Goal: Find contact information: Obtain details needed to contact an individual or organization

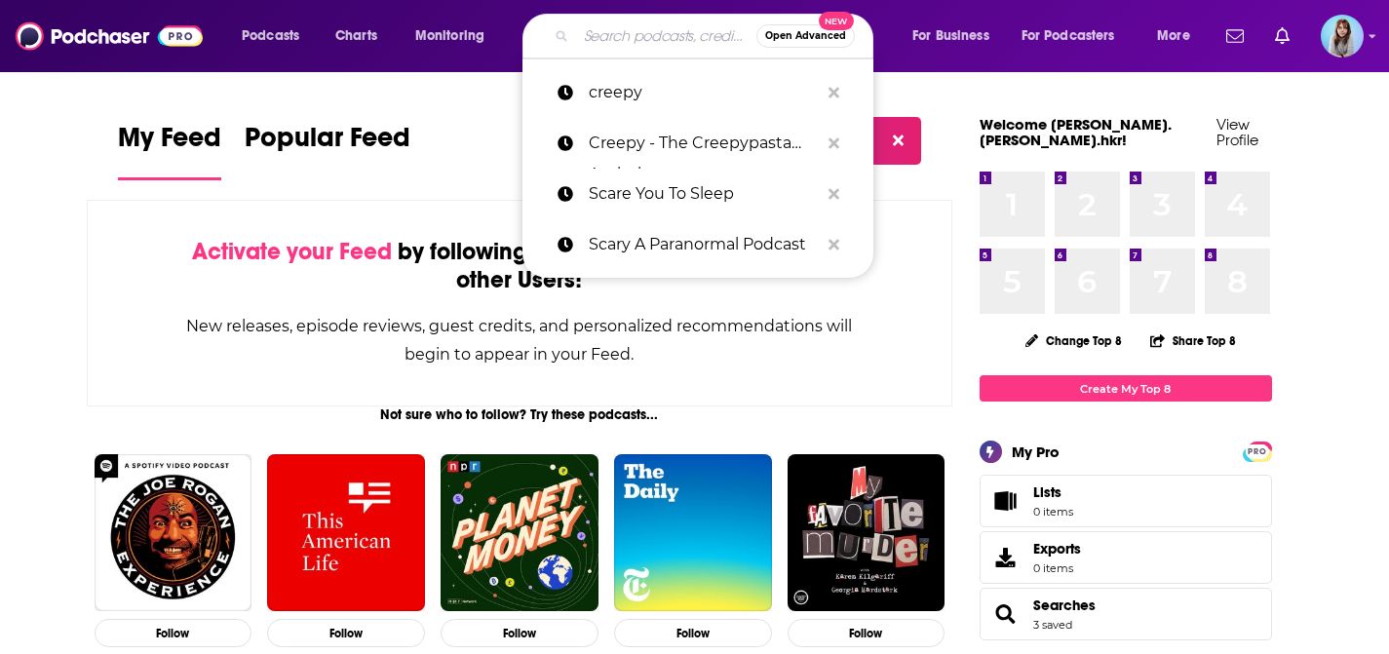
click at [609, 39] on input "Search podcasts, credits, & more..." at bounding box center [666, 35] width 180 height 31
paste input "That UFO Podcast"
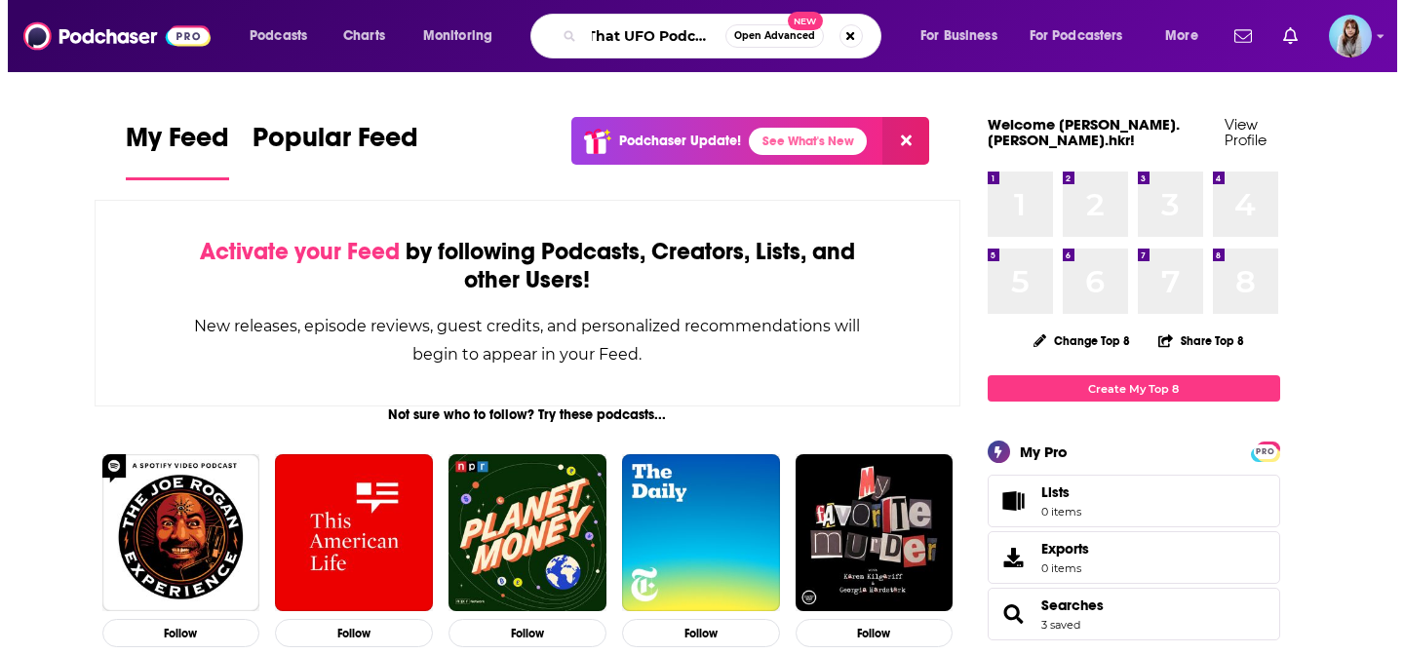
scroll to position [0, 11]
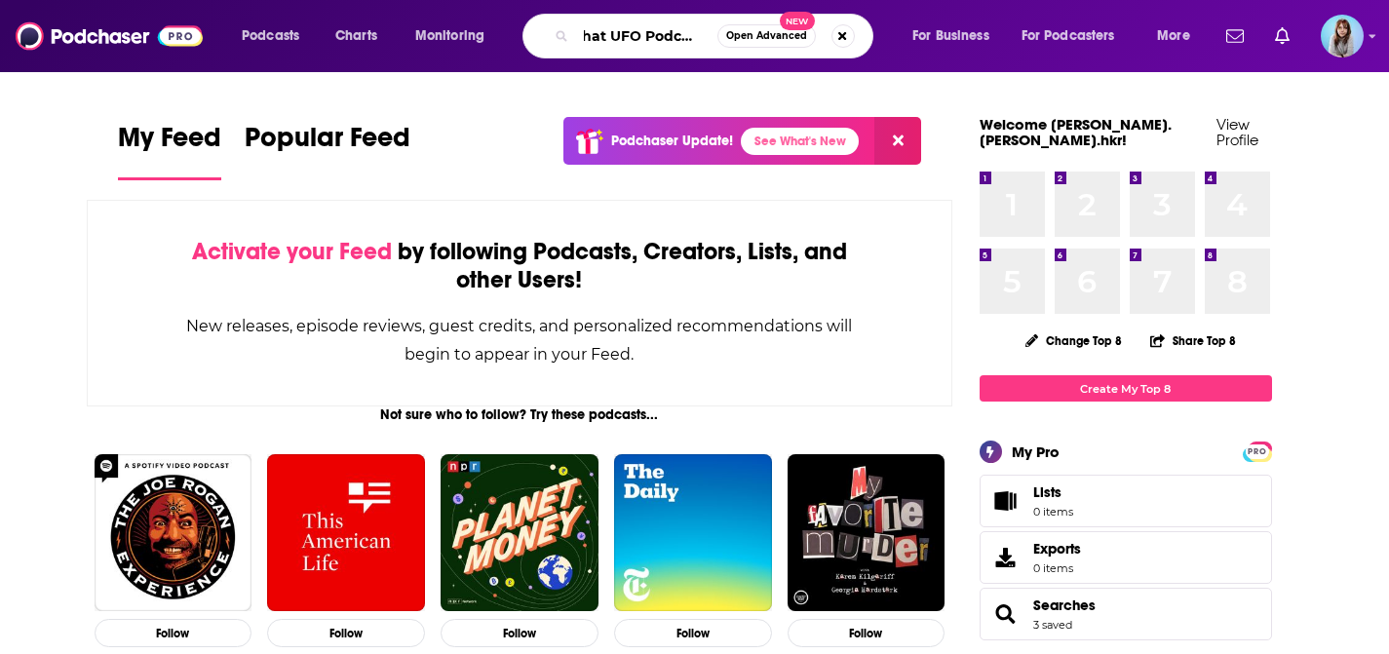
type input "That UFO Podcast*"
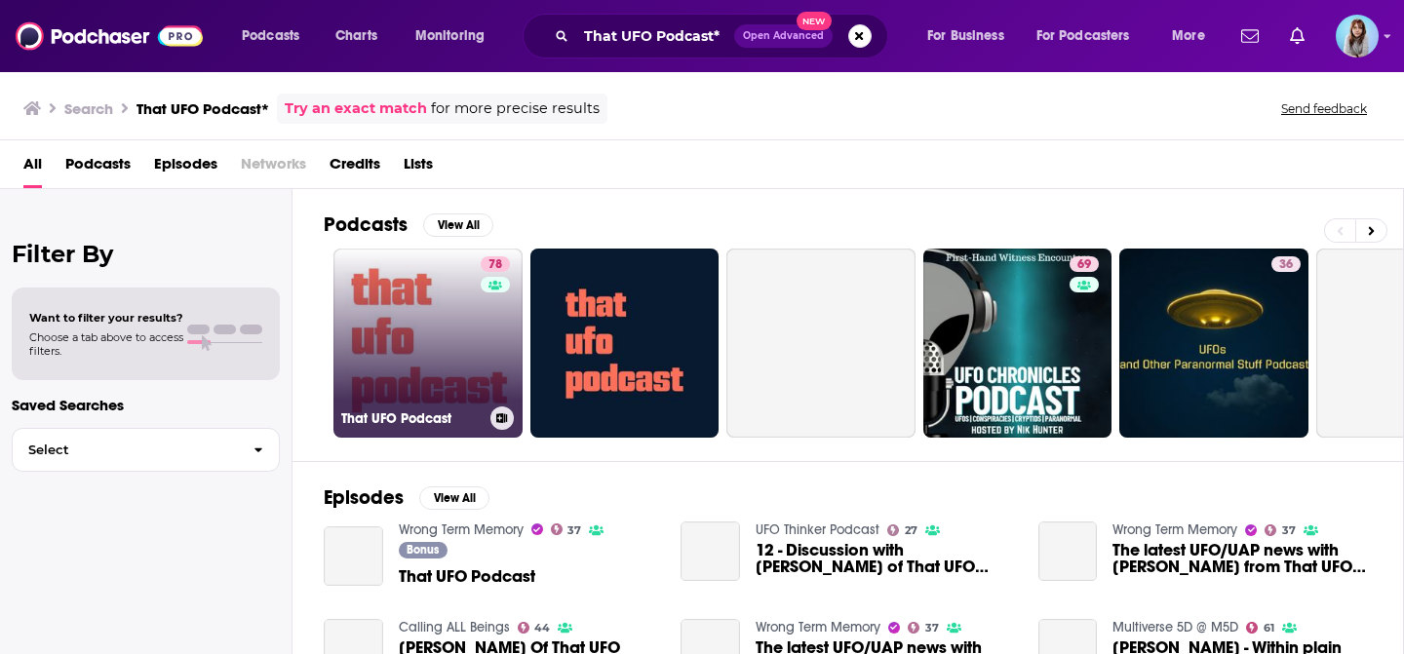
click at [399, 319] on link "78 That UFO Podcast" at bounding box center [427, 343] width 189 height 189
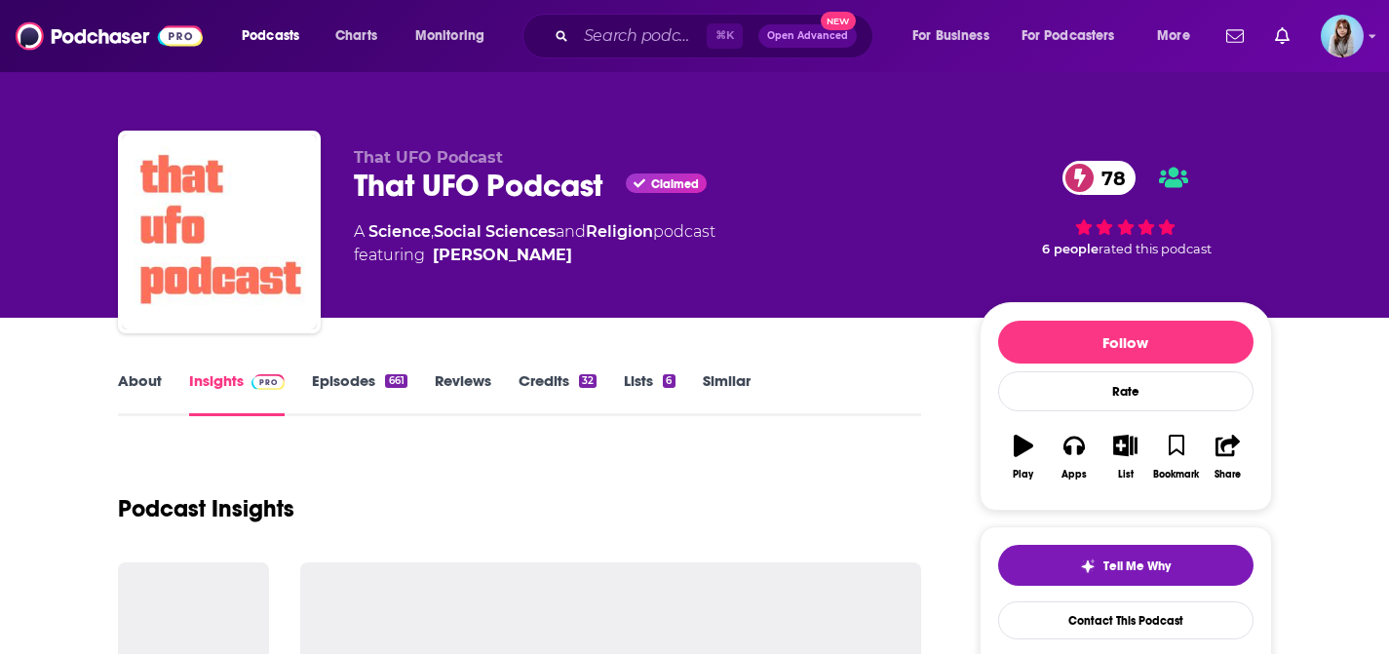
scroll to position [215, 0]
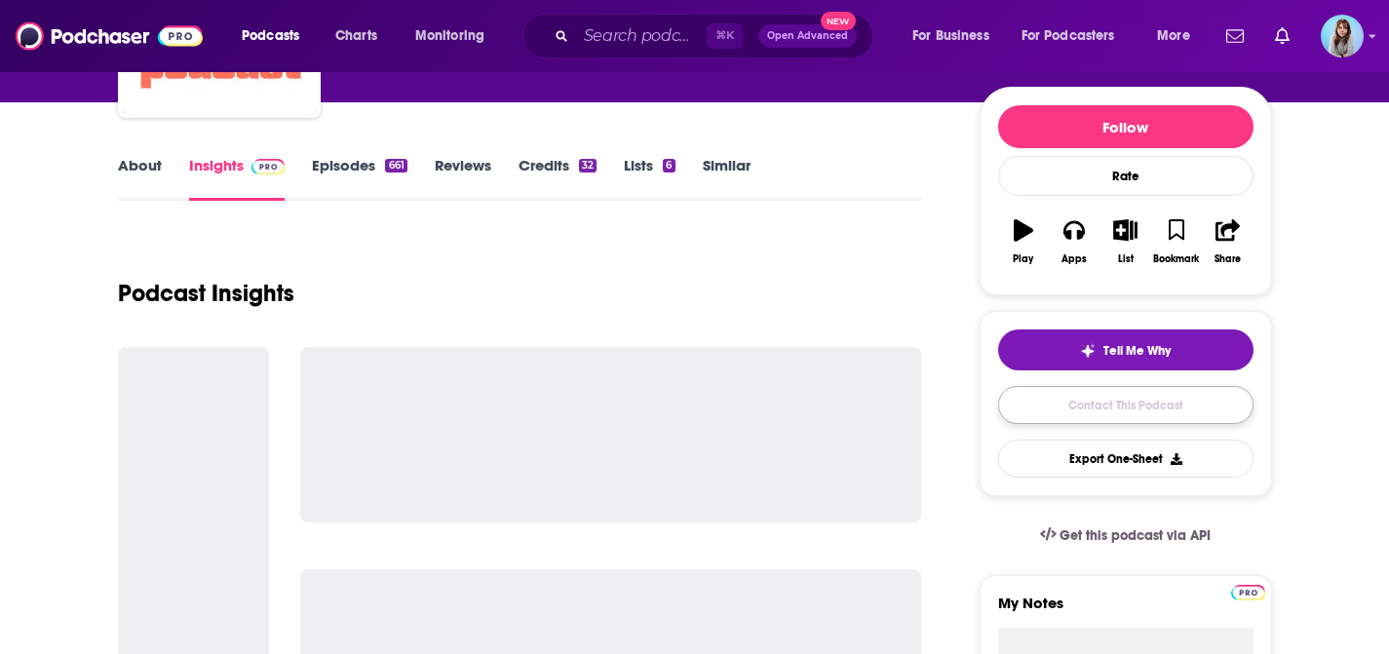
click at [1043, 407] on link "Contact This Podcast" at bounding box center [1125, 405] width 255 height 38
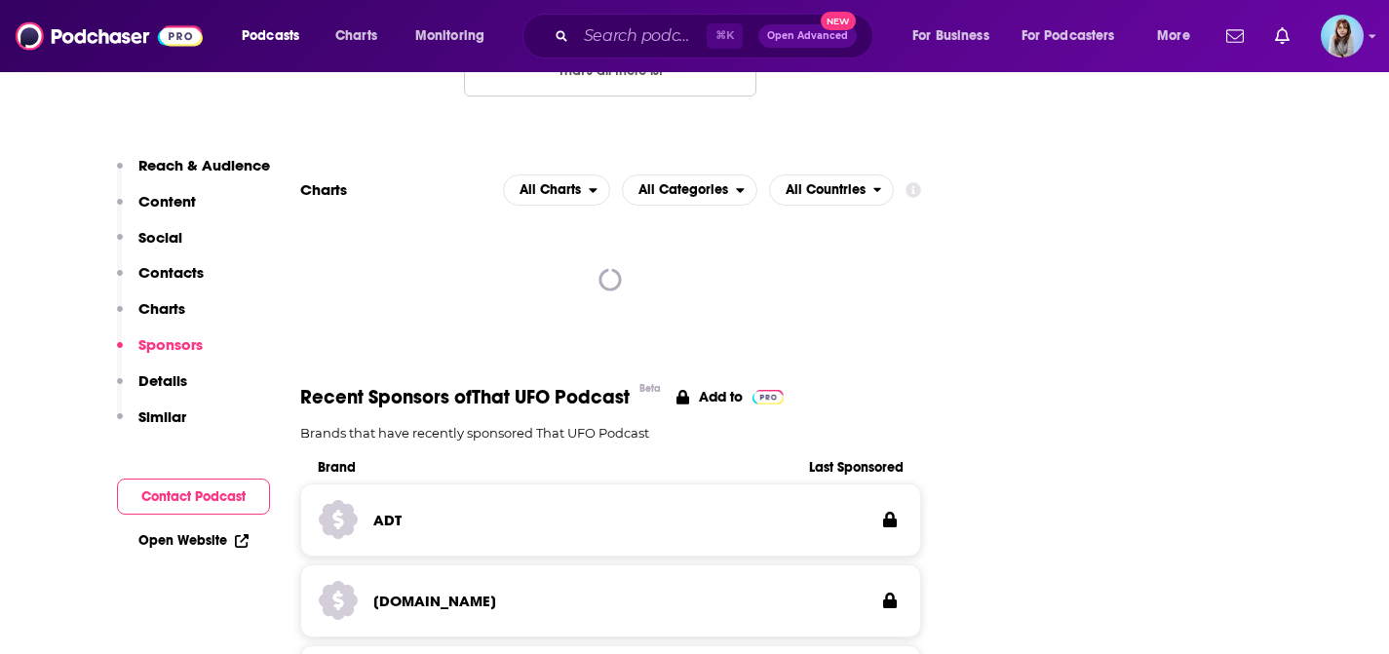
scroll to position [1630, 0]
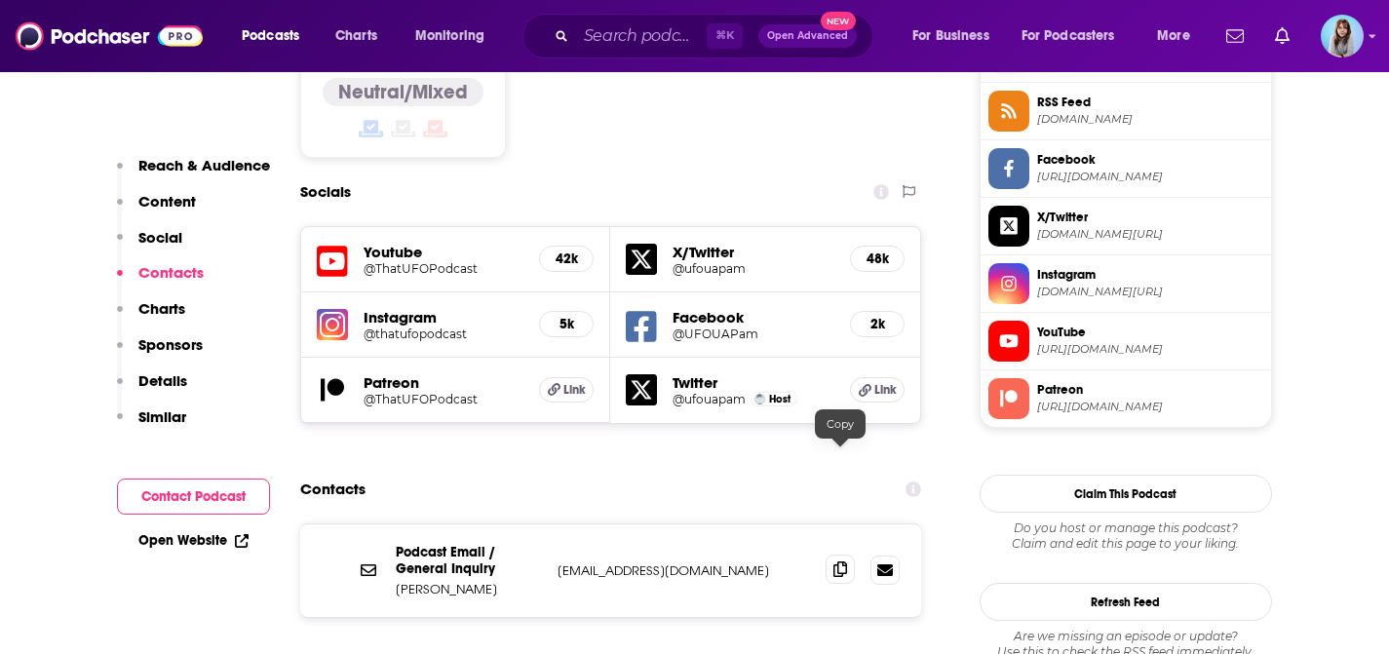
click at [839, 561] on icon at bounding box center [840, 569] width 14 height 16
